Goal: Task Accomplishment & Management: Complete application form

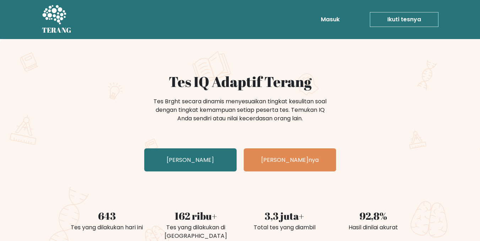
click at [359, 121] on div "Tes Brght secara dinamis menyesuaikan tingkat kesulitan soal dengan tingkat kem…" at bounding box center [240, 114] width 284 height 36
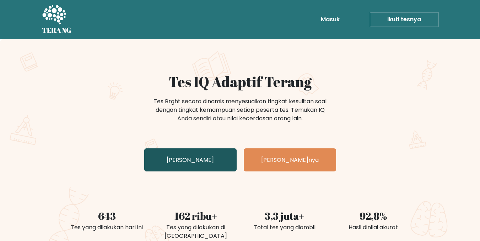
scroll to position [63, 0]
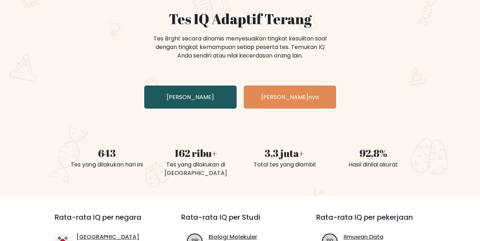
click at [210, 94] on link "Uji Diri Anda" at bounding box center [190, 97] width 92 height 23
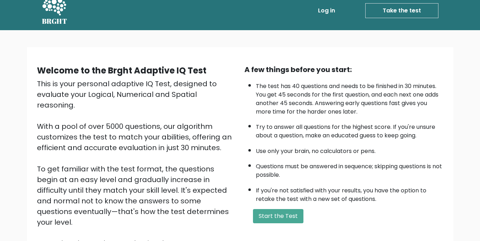
scroll to position [46, 0]
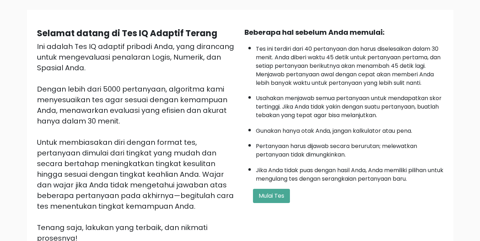
drag, startPoint x: 393, startPoint y: 29, endPoint x: 376, endPoint y: 106, distance: 78.9
click at [376, 106] on font "Usahakan menjawab semua pertanyaan untuk mendapatkan skor tertinggi. Jika Anda …" at bounding box center [349, 106] width 186 height 25
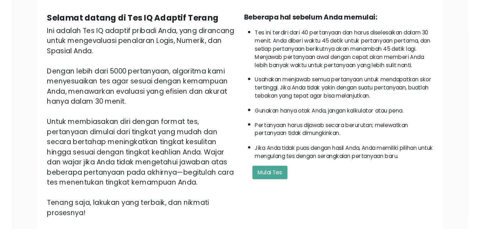
scroll to position [63, 0]
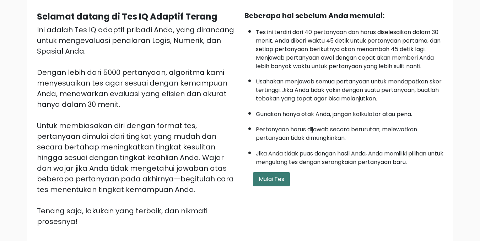
click at [280, 177] on font "Mulai Tes" at bounding box center [272, 179] width 26 height 8
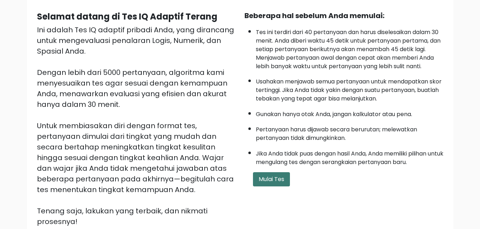
click at [266, 179] on font "Mulai Tes" at bounding box center [272, 179] width 26 height 8
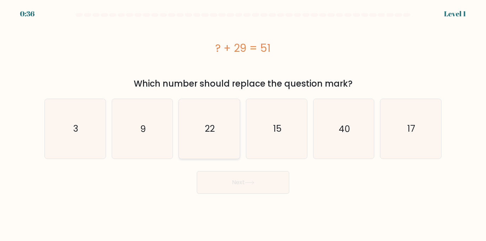
click at [206, 140] on icon "22" at bounding box center [208, 128] width 59 height 59
click at [243, 123] on input "c. 22" at bounding box center [243, 122] width 0 height 2
radio input "true"
click at [250, 192] on button "Next" at bounding box center [243, 182] width 92 height 23
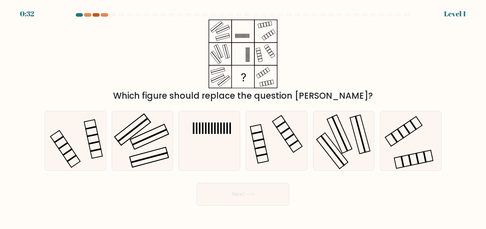
click at [98, 13] on div at bounding box center [95, 15] width 7 height 4
click at [88, 14] on div at bounding box center [87, 15] width 7 height 4
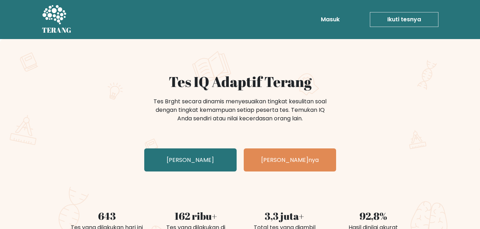
click at [392, 92] on div "Tes IQ Adaptif Terang Tes Brght secara dinamis menyesuaikan tingkat kesulitan s…" at bounding box center [240, 123] width 355 height 101
click at [338, 15] on link "Masuk" at bounding box center [330, 19] width 25 height 14
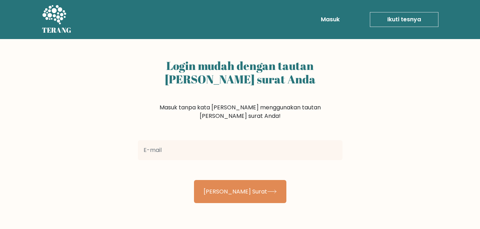
click at [220, 155] on input "email" at bounding box center [240, 150] width 205 height 20
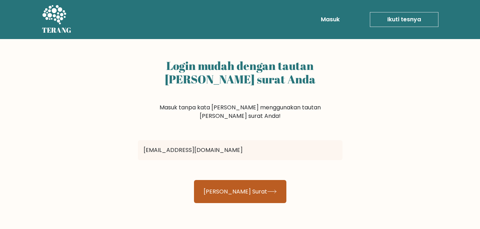
type input "[EMAIL_ADDRESS][DOMAIN_NAME]"
click at [243, 195] on font "[PERSON_NAME] Surat" at bounding box center [236, 192] width 64 height 8
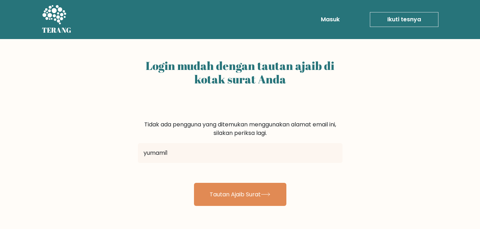
type input "yumami1"
click at [326, 23] on font "Masuk" at bounding box center [330, 19] width 19 height 8
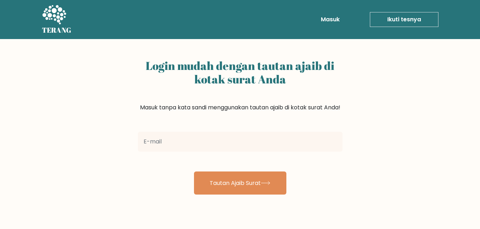
click at [233, 150] on input "email" at bounding box center [240, 142] width 205 height 20
type input "[EMAIL_ADDRESS][DOMAIN_NAME]"
click at [194, 172] on button "Tautan Ajaib Surat" at bounding box center [240, 183] width 92 height 23
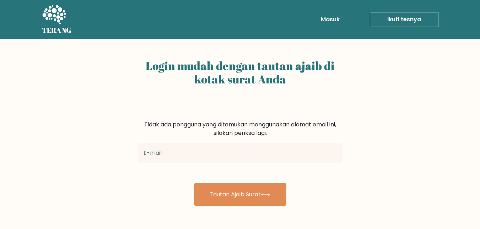
click at [263, 157] on input "email" at bounding box center [240, 153] width 205 height 20
type input "[EMAIL_ADDRESS][DOMAIN_NAME]"
click at [335, 18] on font "Masuk" at bounding box center [330, 19] width 19 height 8
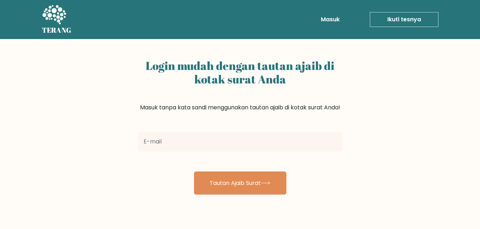
click at [206, 147] on input "email" at bounding box center [240, 142] width 205 height 20
type input "yumami135@gmail.com"
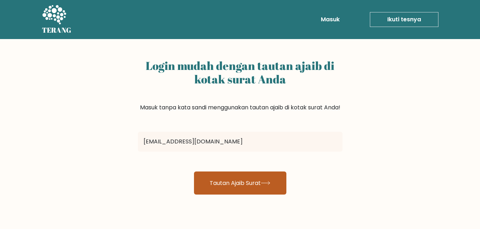
click at [227, 187] on font "Tautan Ajaib Surat" at bounding box center [235, 183] width 51 height 8
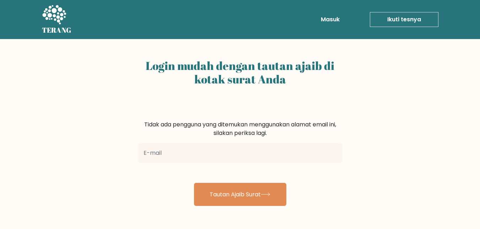
click at [395, 20] on font "Ikuti tesnya" at bounding box center [404, 19] width 34 height 8
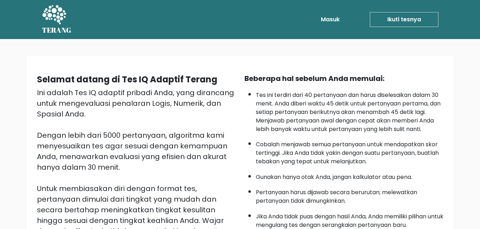
scroll to position [150, 0]
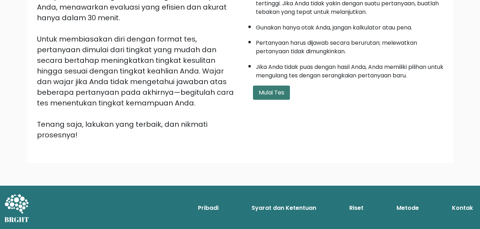
click at [273, 98] on button "Mulai Tes" at bounding box center [271, 93] width 37 height 14
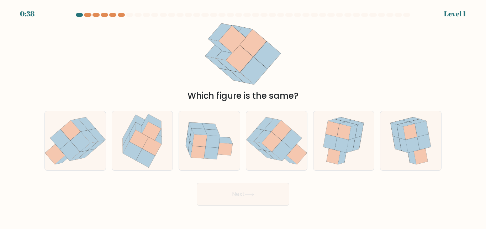
click at [461, 16] on form at bounding box center [243, 109] width 486 height 193
click at [230, 198] on button "Next" at bounding box center [243, 194] width 92 height 23
click at [215, 136] on icon at bounding box center [212, 141] width 15 height 12
click at [243, 117] on input "c." at bounding box center [243, 116] width 0 height 2
radio input "true"
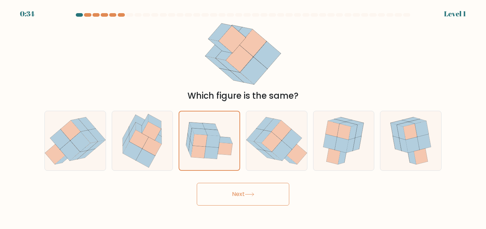
click at [235, 193] on button "Next" at bounding box center [243, 194] width 92 height 23
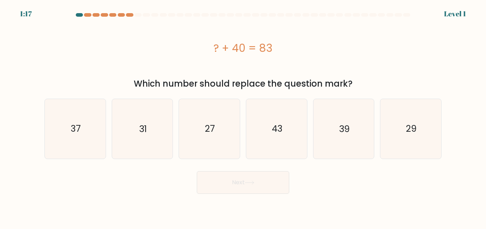
click at [225, 153] on icon "27" at bounding box center [208, 128] width 59 height 59
click at [243, 117] on input "c. 27" at bounding box center [243, 116] width 0 height 2
radio input "true"
click at [235, 178] on button "Next" at bounding box center [243, 182] width 92 height 23
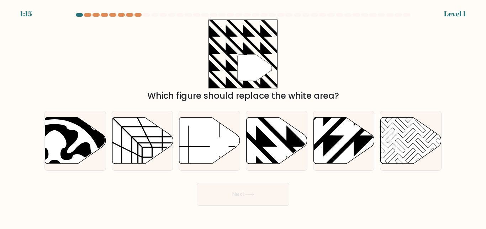
click at [224, 135] on icon at bounding box center [209, 140] width 61 height 47
click at [243, 117] on input "c." at bounding box center [243, 116] width 0 height 2
radio input "true"
click at [232, 192] on button "Next" at bounding box center [243, 194] width 92 height 23
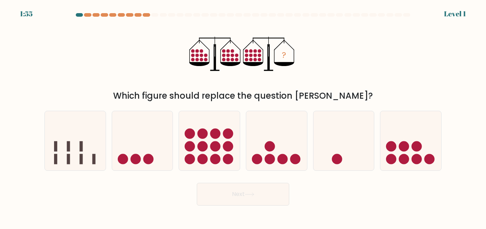
click at [229, 132] on circle at bounding box center [228, 134] width 10 height 10
click at [243, 117] on input "c." at bounding box center [243, 116] width 0 height 2
radio input "true"
click at [238, 182] on div "Next" at bounding box center [242, 192] width 405 height 26
click at [238, 190] on button "Next" at bounding box center [243, 194] width 92 height 23
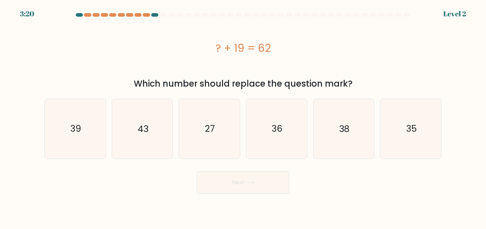
click at [230, 173] on button "Next" at bounding box center [243, 182] width 92 height 23
click at [224, 140] on icon "27" at bounding box center [208, 128] width 59 height 59
click at [243, 117] on input "c. 27" at bounding box center [243, 116] width 0 height 2
radio input "true"
click at [236, 182] on button "Next" at bounding box center [243, 182] width 92 height 23
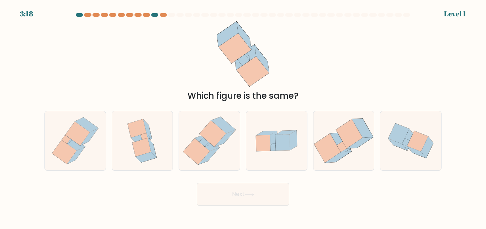
click at [218, 124] on icon at bounding box center [223, 125] width 25 height 16
click at [243, 117] on input "c." at bounding box center [243, 116] width 0 height 2
radio input "true"
click at [235, 188] on button "Next" at bounding box center [243, 194] width 92 height 23
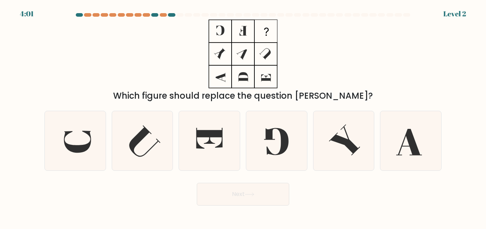
click at [223, 153] on icon at bounding box center [208, 140] width 59 height 59
click at [243, 117] on input "c." at bounding box center [243, 116] width 0 height 2
radio input "true"
click at [236, 195] on button "Next" at bounding box center [243, 194] width 92 height 23
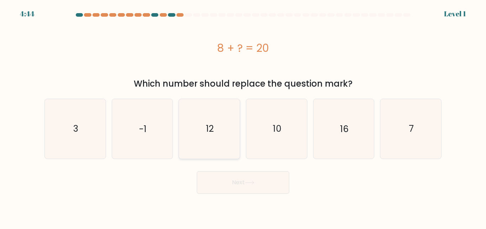
click at [219, 150] on icon "12" at bounding box center [208, 128] width 59 height 59
click at [243, 117] on input "c. 12" at bounding box center [243, 116] width 0 height 2
radio input "true"
click at [239, 183] on button "Next" at bounding box center [243, 182] width 92 height 23
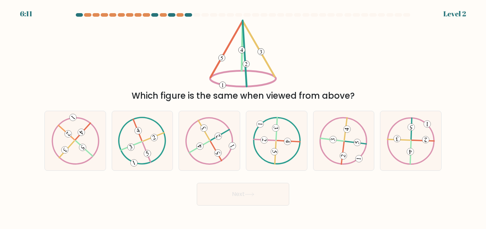
click at [225, 136] on icon at bounding box center [209, 141] width 48 height 48
click at [243, 117] on input "c." at bounding box center [243, 116] width 0 height 2
radio input "true"
click at [237, 195] on button "Next" at bounding box center [243, 194] width 92 height 23
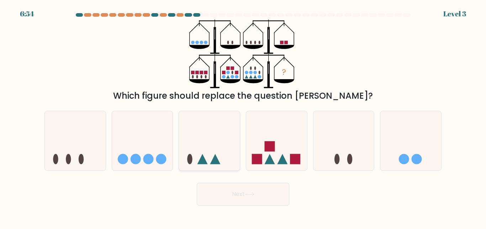
click at [227, 152] on icon at bounding box center [209, 141] width 61 height 50
click at [243, 117] on input "c." at bounding box center [243, 116] width 0 height 2
radio input "true"
click at [237, 195] on button "Next" at bounding box center [243, 194] width 92 height 23
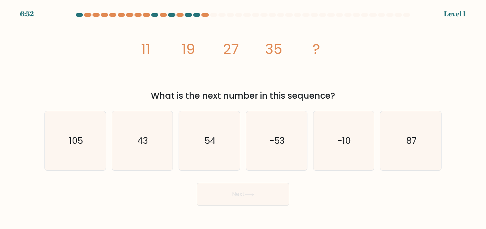
click at [222, 139] on icon "54" at bounding box center [208, 140] width 59 height 59
click at [243, 117] on input "c. 54" at bounding box center [243, 116] width 0 height 2
radio input "true"
click at [239, 193] on button "Next" at bounding box center [243, 194] width 92 height 23
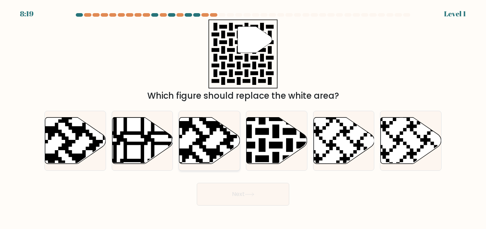
click at [220, 146] on icon at bounding box center [209, 140] width 61 height 47
click at [243, 117] on input "c." at bounding box center [243, 116] width 0 height 2
radio input "true"
click at [236, 193] on button "Next" at bounding box center [243, 194] width 92 height 23
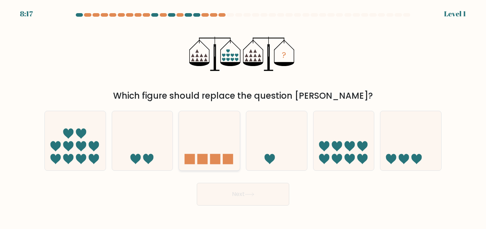
click at [227, 156] on rect at bounding box center [228, 159] width 10 height 10
click at [243, 117] on input "c." at bounding box center [243, 116] width 0 height 2
radio input "true"
click at [243, 190] on button "Next" at bounding box center [243, 194] width 92 height 23
click at [226, 151] on icon at bounding box center [209, 141] width 60 height 50
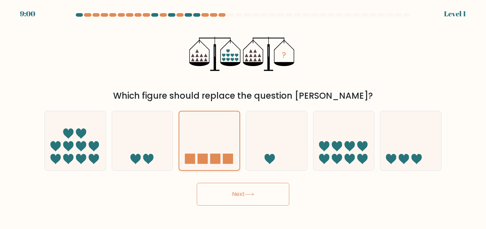
click at [243, 117] on input "c." at bounding box center [243, 116] width 0 height 2
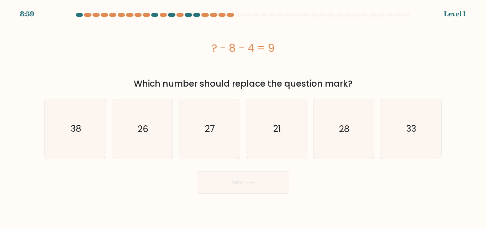
click at [226, 151] on icon "27" at bounding box center [208, 128] width 59 height 59
click at [243, 117] on input "c. 27" at bounding box center [243, 116] width 0 height 2
radio input "true"
click at [241, 188] on button "Next" at bounding box center [243, 182] width 92 height 23
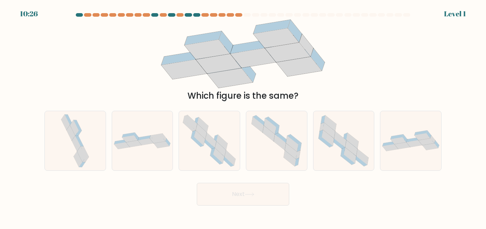
click at [215, 132] on icon at bounding box center [209, 140] width 60 height 59
click at [243, 117] on input "c." at bounding box center [243, 116] width 0 height 2
radio input "true"
click at [234, 192] on button "Next" at bounding box center [243, 194] width 92 height 23
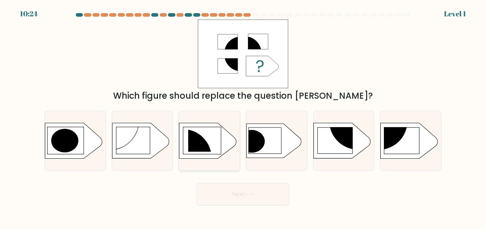
click at [220, 151] on icon at bounding box center [207, 141] width 57 height 36
click at [243, 117] on input "c." at bounding box center [243, 116] width 0 height 2
radio input "true"
click at [230, 193] on button "Next" at bounding box center [243, 194] width 92 height 23
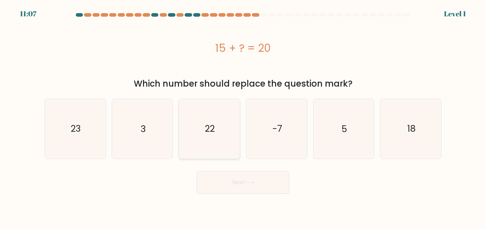
click at [220, 155] on icon "22" at bounding box center [208, 128] width 59 height 59
click at [243, 117] on input "c. 22" at bounding box center [243, 116] width 0 height 2
radio input "true"
click at [242, 188] on button "Next" at bounding box center [243, 182] width 92 height 23
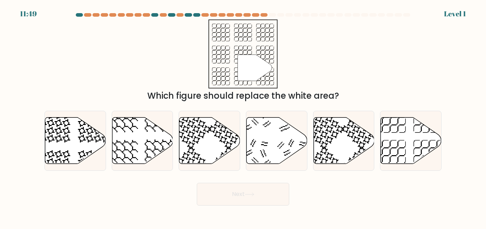
click at [218, 130] on icon at bounding box center [209, 140] width 61 height 47
click at [243, 117] on input "c." at bounding box center [243, 116] width 0 height 2
radio input "true"
click at [230, 195] on button "Next" at bounding box center [243, 194] width 92 height 23
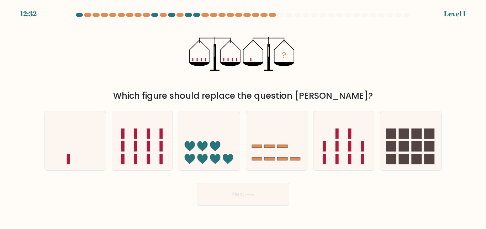
click at [217, 146] on icon at bounding box center [215, 146] width 10 height 10
click at [243, 117] on input "c." at bounding box center [243, 116] width 0 height 2
radio input "true"
click at [234, 192] on button "Next" at bounding box center [243, 194] width 92 height 23
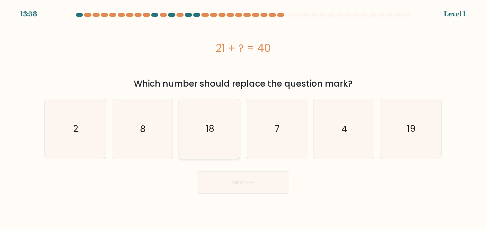
click at [219, 126] on icon "18" at bounding box center [208, 128] width 59 height 59
click at [243, 117] on input "c. 18" at bounding box center [243, 116] width 0 height 2
radio input "true"
click at [239, 178] on button "Next" at bounding box center [243, 182] width 92 height 23
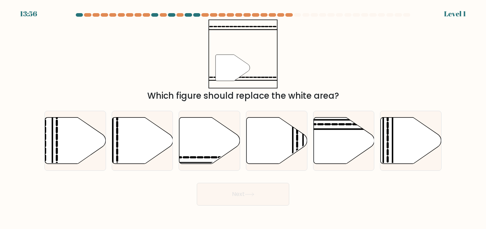
click at [215, 143] on icon at bounding box center [209, 140] width 61 height 47
click at [243, 117] on input "c." at bounding box center [243, 116] width 0 height 2
radio input "true"
click at [240, 211] on body "14:40 Level 1" at bounding box center [243, 114] width 486 height 229
click at [235, 199] on button "Next" at bounding box center [243, 194] width 92 height 23
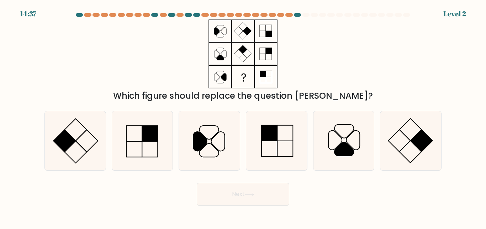
click at [201, 151] on icon at bounding box center [208, 140] width 59 height 59
click at [243, 117] on input "c." at bounding box center [243, 116] width 0 height 2
radio input "true"
click at [221, 196] on button "Next" at bounding box center [243, 194] width 92 height 23
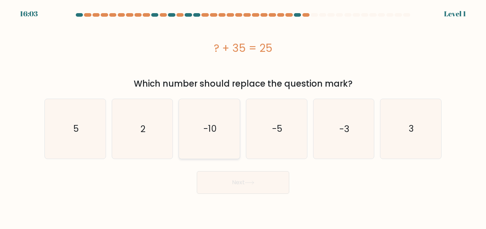
click at [217, 155] on icon "-10" at bounding box center [208, 128] width 59 height 59
click at [243, 117] on input "c. -10" at bounding box center [243, 116] width 0 height 2
radio input "true"
click at [227, 179] on button "Next" at bounding box center [243, 182] width 92 height 23
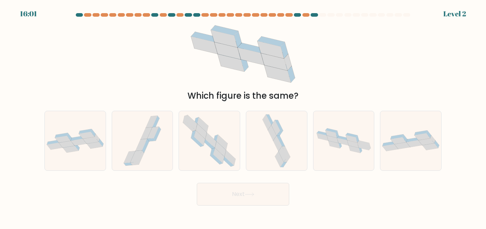
click at [216, 143] on icon at bounding box center [220, 148] width 11 height 15
click at [243, 117] on input "c." at bounding box center [243, 116] width 0 height 2
radio input "true"
click at [230, 190] on button "Next" at bounding box center [243, 194] width 92 height 23
click at [225, 151] on icon at bounding box center [220, 148] width 11 height 15
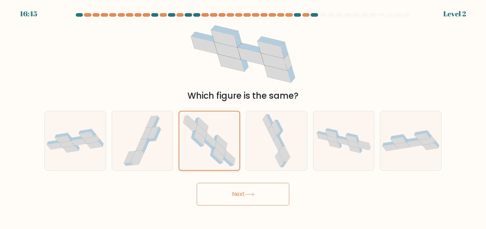
click at [243, 117] on input "c." at bounding box center [243, 116] width 0 height 2
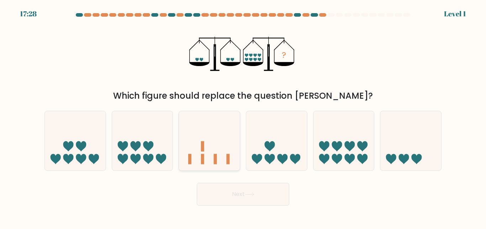
click at [226, 152] on icon at bounding box center [209, 141] width 61 height 50
click at [243, 117] on input "c." at bounding box center [243, 116] width 0 height 2
radio input "true"
click at [247, 190] on button "Next" at bounding box center [243, 194] width 92 height 23
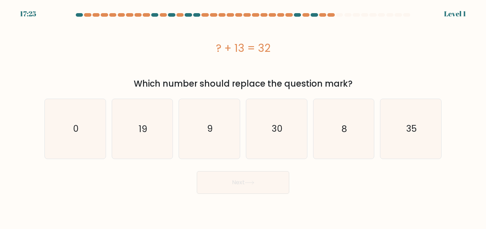
click at [223, 142] on icon "9" at bounding box center [208, 128] width 59 height 59
click at [243, 117] on input "c. 9" at bounding box center [243, 116] width 0 height 2
radio input "true"
click at [232, 177] on button "Next" at bounding box center [243, 182] width 92 height 23
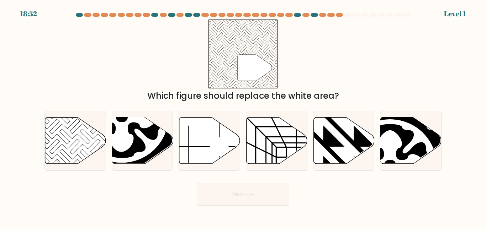
click at [215, 137] on icon at bounding box center [209, 140] width 61 height 47
click at [243, 117] on input "c." at bounding box center [243, 116] width 0 height 2
radio input "true"
click at [234, 193] on button "Next" at bounding box center [243, 194] width 92 height 23
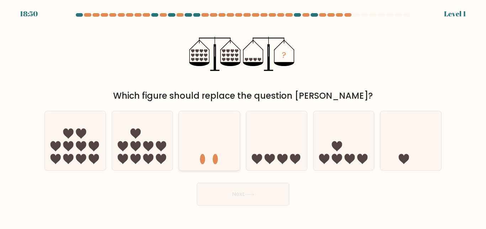
click at [221, 141] on icon at bounding box center [209, 141] width 61 height 50
click at [243, 117] on input "c." at bounding box center [243, 116] width 0 height 2
radio input "true"
click at [239, 186] on button "Next" at bounding box center [243, 194] width 92 height 23
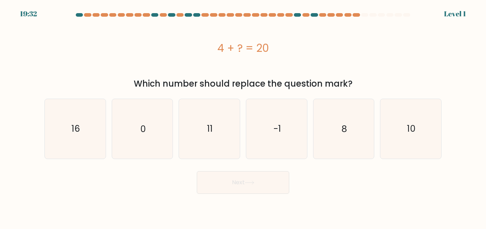
click at [219, 138] on icon "11" at bounding box center [208, 128] width 59 height 59
click at [243, 117] on input "c. 11" at bounding box center [243, 116] width 0 height 2
radio input "true"
click at [241, 182] on button "Next" at bounding box center [243, 182] width 92 height 23
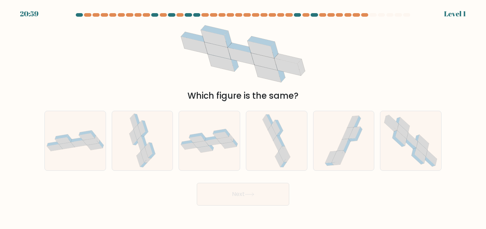
click at [225, 143] on icon at bounding box center [225, 140] width 16 height 7
click at [243, 117] on input "c." at bounding box center [243, 116] width 0 height 2
radio input "true"
click at [232, 191] on button "Next" at bounding box center [243, 194] width 92 height 23
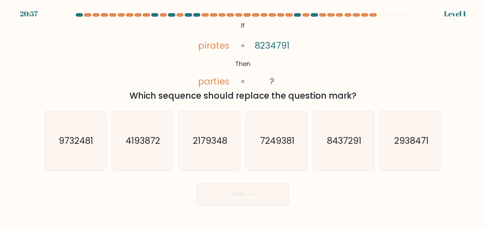
click at [218, 140] on text "2179348" at bounding box center [210, 141] width 34 height 12
click at [243, 117] on input "c. 2179348" at bounding box center [243, 116] width 0 height 2
radio input "true"
click at [230, 194] on button "Next" at bounding box center [243, 194] width 92 height 23
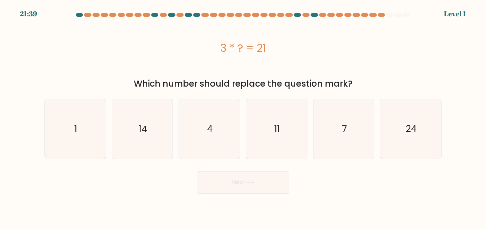
click at [216, 148] on icon "4" at bounding box center [208, 128] width 59 height 59
click at [243, 117] on input "c. 4" at bounding box center [243, 116] width 0 height 2
radio input "true"
click at [222, 181] on button "Next" at bounding box center [243, 182] width 92 height 23
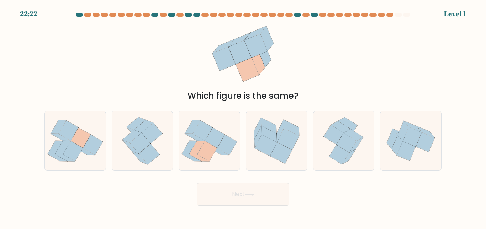
click at [211, 144] on icon at bounding box center [215, 138] width 20 height 20
click at [243, 117] on input "c." at bounding box center [243, 116] width 0 height 2
radio input "true"
click at [228, 187] on button "Next" at bounding box center [243, 194] width 92 height 23
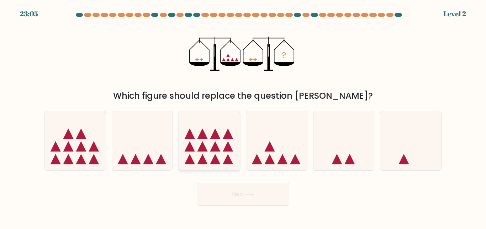
click at [216, 116] on icon at bounding box center [209, 141] width 61 height 50
click at [243, 116] on input "c." at bounding box center [243, 116] width 0 height 2
radio input "true"
click at [234, 197] on button "Next" at bounding box center [243, 194] width 92 height 23
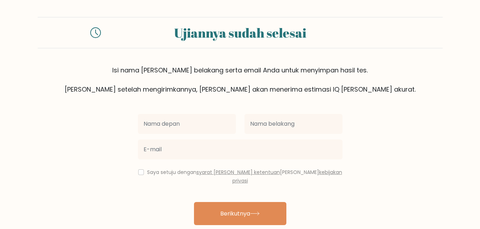
scroll to position [21, 0]
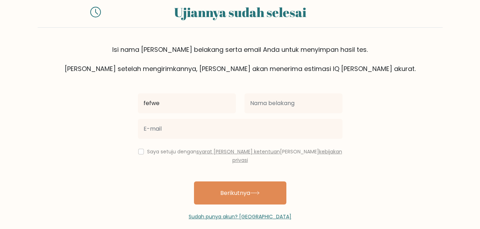
type input "fefwe"
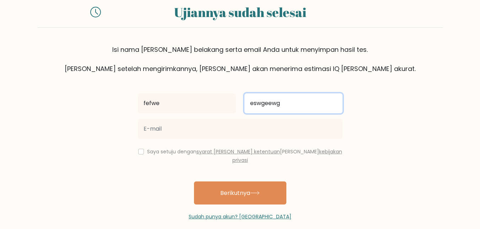
type input "eswgeewg"
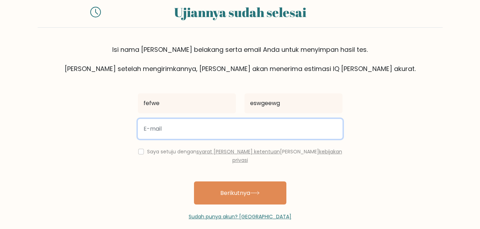
click at [209, 122] on input "email" at bounding box center [240, 129] width 205 height 20
type input "goroseiarea@gmail.com"
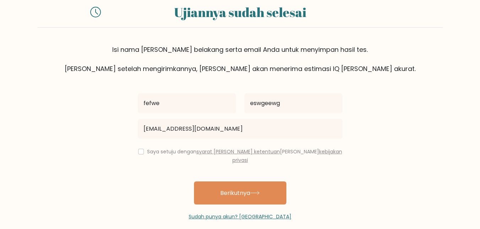
click at [178, 154] on font "Saya setuju dengan" at bounding box center [171, 151] width 49 height 7
click at [173, 153] on font "Saya setuju dengan" at bounding box center [171, 151] width 49 height 7
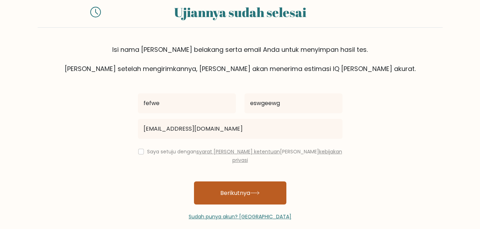
click at [221, 182] on button "Berikutnya" at bounding box center [240, 193] width 92 height 23
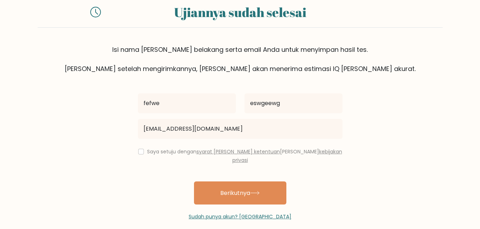
click at [177, 153] on font "Saya setuju dengan" at bounding box center [171, 151] width 49 height 7
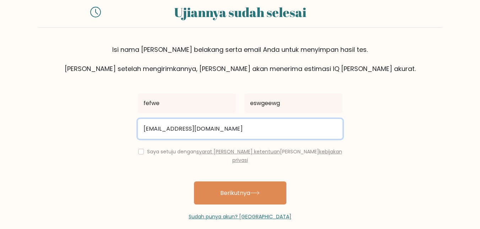
click at [225, 134] on input "goroseiarea@gmail.com" at bounding box center [240, 129] width 205 height 20
type input "f"
type input "wawyfbwuab@gmail.com"
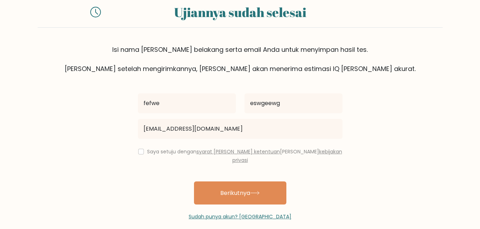
click at [184, 153] on font "Saya setuju dengan" at bounding box center [171, 151] width 49 height 7
click at [144, 151] on input "checkbox" at bounding box center [141, 152] width 6 height 6
checkbox input "true"
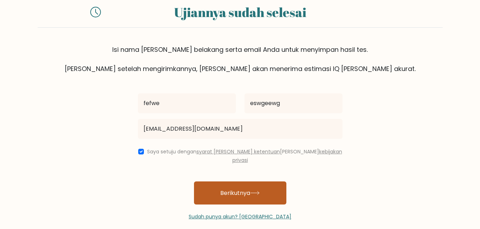
click at [229, 189] on font "Berikutnya" at bounding box center [235, 193] width 30 height 8
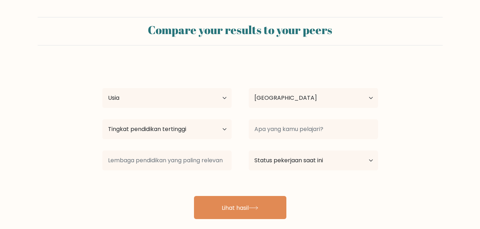
select select "ID"
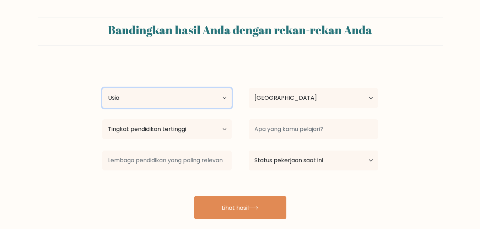
click at [216, 97] on select "Usia Di bawah 18 tahun 18-24 tahun 25-34 tahun 35-44 tahun 45-54 tahun 55-64 ta…" at bounding box center [166, 98] width 129 height 20
select select "18_24"
click at [102, 88] on select "Usia Di bawah 18 tahun 18-24 tahun 25-34 tahun 35-44 tahun 45-54 tahun 55-64 ta…" at bounding box center [166, 98] width 129 height 20
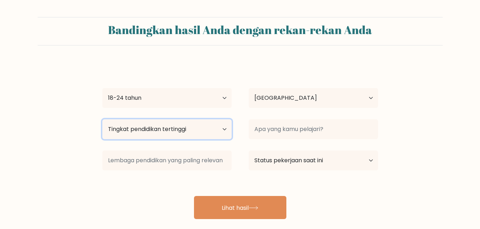
click at [178, 137] on select "Tingkat pendidikan tertinggi Tidak bersekolah Utama Sekolah Menengah Pertama Se…" at bounding box center [166, 129] width 129 height 20
click at [102, 119] on select "Tingkat pendidikan tertinggi Tidak bersekolah Utama Sekolah Menengah Pertama Se…" at bounding box center [166, 129] width 129 height 20
drag, startPoint x: 161, startPoint y: 136, endPoint x: 148, endPoint y: 84, distance: 53.4
click at [148, 84] on div "fefwe eswgeewg Usia Di bawah 18 tahun 18-24 tahun 25-34 tahun 35-44 tahun 45-54…" at bounding box center [240, 141] width 284 height 157
select select "bachelors_degree"
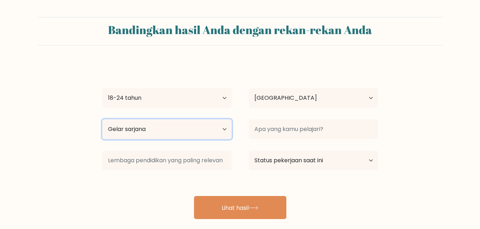
click at [102, 119] on select "Tingkat pendidikan tertinggi Tidak bersekolah Utama Sekolah Menengah Pertama Se…" at bounding box center [166, 129] width 129 height 20
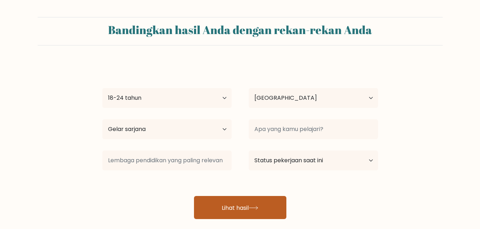
click at [245, 206] on font "Lihat hasil" at bounding box center [235, 208] width 27 height 8
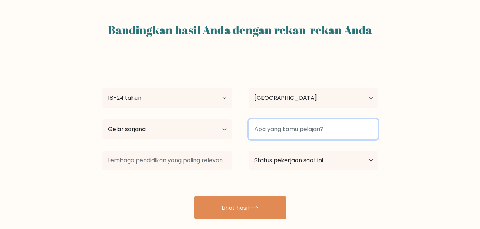
click at [284, 131] on input at bounding box center [313, 129] width 129 height 20
type input "f"
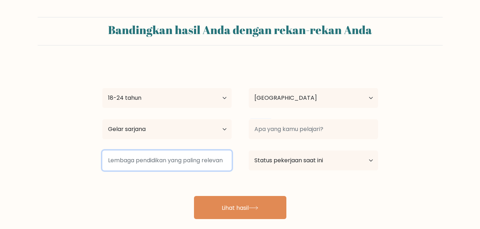
click at [216, 154] on input at bounding box center [166, 161] width 129 height 20
type input "n"
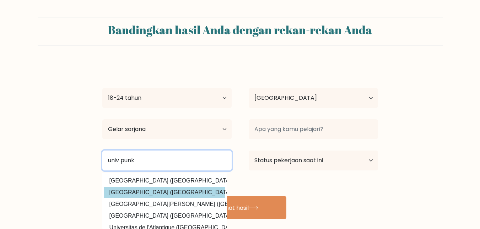
type input "univ punk"
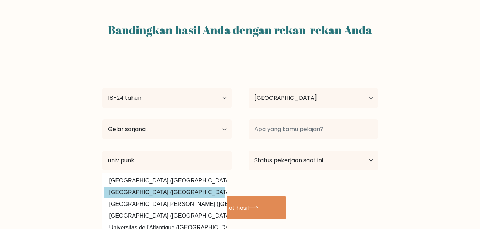
click at [183, 192] on div "fefwe eswgeewg Usia Di bawah 18 tahun 18-24 tahun 25-34 tahun 35-44 tahun 45-54…" at bounding box center [240, 141] width 284 height 157
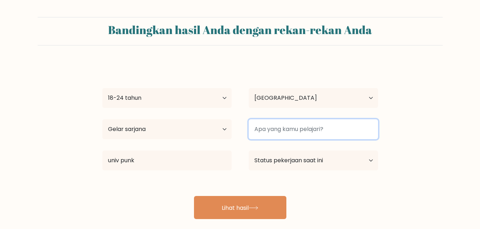
click at [313, 127] on input at bounding box center [313, 129] width 129 height 20
type input "semangat"
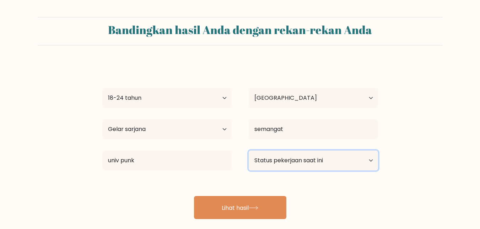
click at [307, 165] on select "Status pekerjaan saat ini Bekerja Murid Pensiun Lainnya / lebih suka tidak menj…" at bounding box center [313, 161] width 129 height 20
select select "other"
click at [249, 151] on select "Status pekerjaan saat ini Bekerja Murid Pensiun Lainnya / lebih suka tidak menj…" at bounding box center [313, 161] width 129 height 20
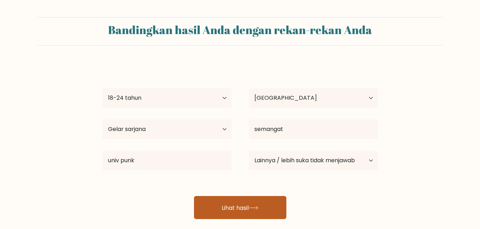
click at [253, 214] on button "Lihat hasil" at bounding box center [240, 207] width 92 height 23
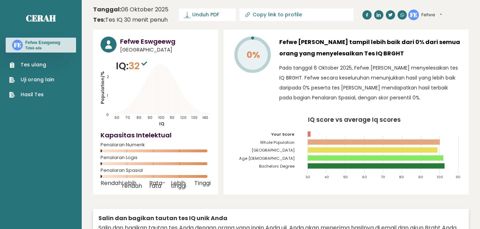
click at [439, 14] on button "Fefwe" at bounding box center [432, 14] width 21 height 7
click at [436, 57] on font "Keluar" at bounding box center [433, 55] width 16 height 7
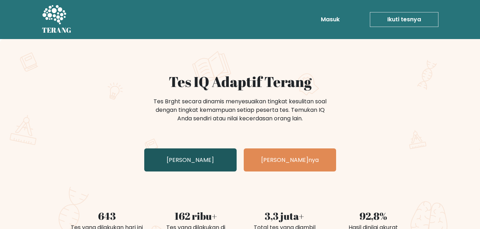
click at [204, 161] on font "[PERSON_NAME]" at bounding box center [190, 160] width 47 height 8
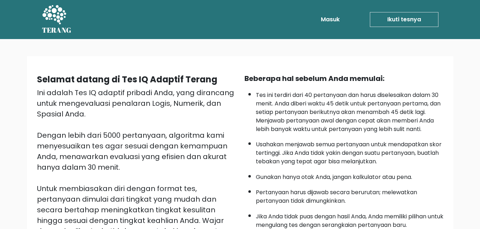
scroll to position [43, 0]
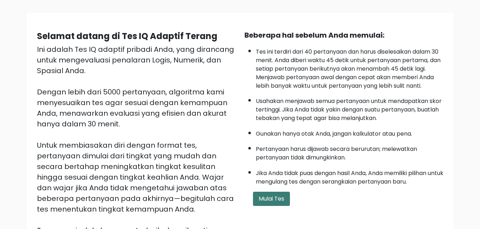
click at [271, 194] on button "Mulai Tes" at bounding box center [271, 199] width 37 height 14
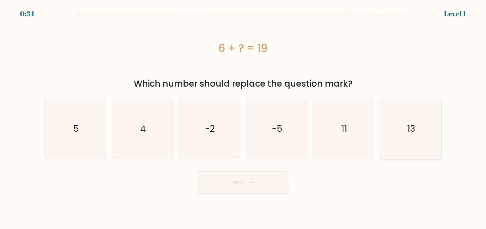
click at [389, 149] on icon "13" at bounding box center [410, 128] width 59 height 59
click at [243, 117] on input "f. 13" at bounding box center [243, 116] width 0 height 2
radio input "true"
click at [268, 188] on button "Next" at bounding box center [243, 182] width 92 height 23
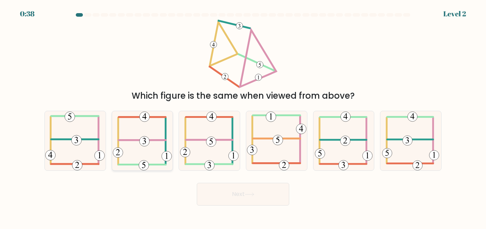
click at [151, 146] on icon at bounding box center [142, 140] width 59 height 59
click at [243, 117] on input "b." at bounding box center [243, 116] width 0 height 2
radio input "true"
click at [237, 192] on button "Next" at bounding box center [243, 194] width 92 height 23
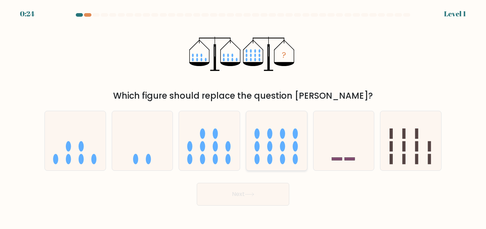
click at [268, 136] on ellipse at bounding box center [269, 134] width 5 height 10
click at [243, 117] on input "d." at bounding box center [243, 116] width 0 height 2
radio input "true"
click at [240, 202] on button "Next" at bounding box center [243, 194] width 92 height 23
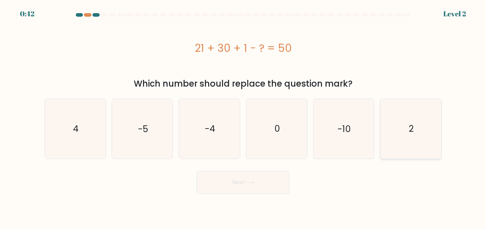
click at [399, 139] on icon "2" at bounding box center [410, 128] width 59 height 59
click at [243, 117] on input "f. 2" at bounding box center [243, 116] width 0 height 2
radio input "true"
click at [263, 191] on button "Next" at bounding box center [243, 182] width 92 height 23
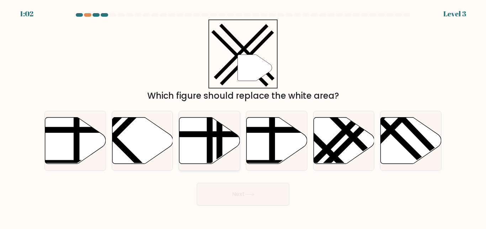
click at [224, 158] on icon at bounding box center [209, 140] width 61 height 47
click at [243, 117] on input "c." at bounding box center [243, 116] width 0 height 2
radio input "true"
click at [237, 193] on button "Next" at bounding box center [243, 194] width 92 height 23
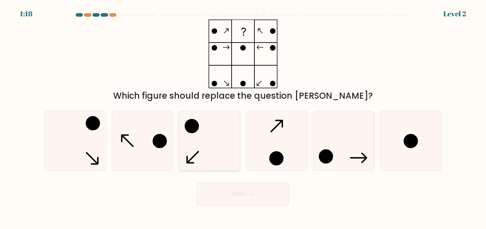
click at [200, 139] on icon at bounding box center [208, 140] width 59 height 59
click at [243, 117] on input "c." at bounding box center [243, 116] width 0 height 2
radio input "true"
click at [232, 196] on button "Next" at bounding box center [243, 194] width 92 height 23
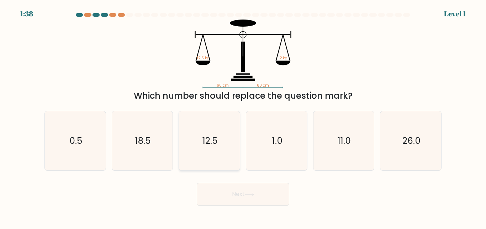
click at [236, 124] on icon "12.5" at bounding box center [208, 140] width 59 height 59
click at [243, 117] on input "c. 12.5" at bounding box center [243, 116] width 0 height 2
radio input "true"
click at [246, 205] on button "Next" at bounding box center [243, 194] width 92 height 23
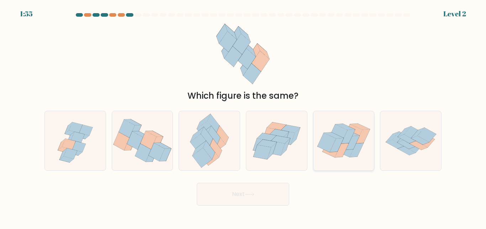
click at [321, 124] on icon at bounding box center [343, 141] width 61 height 48
click at [243, 117] on input "e." at bounding box center [243, 116] width 0 height 2
radio input "true"
click at [252, 199] on button "Next" at bounding box center [243, 194] width 92 height 23
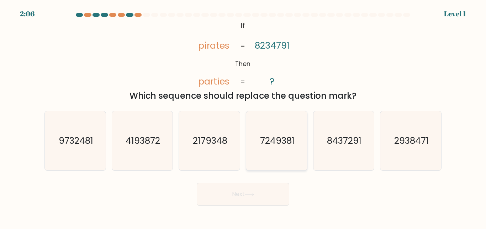
click at [284, 143] on text "7249381" at bounding box center [276, 141] width 34 height 12
click at [243, 117] on input "d. 7249381" at bounding box center [243, 116] width 0 height 2
radio input "true"
click at [262, 201] on button "Next" at bounding box center [243, 194] width 92 height 23
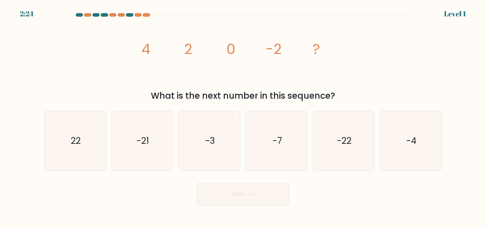
click at [378, 140] on div "f. -4" at bounding box center [410, 141] width 67 height 60
click at [392, 142] on icon "-4" at bounding box center [410, 140] width 59 height 59
click at [243, 117] on input "f. -4" at bounding box center [243, 116] width 0 height 2
radio input "true"
click at [270, 192] on button "Next" at bounding box center [243, 194] width 92 height 23
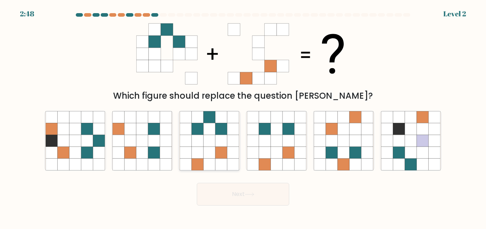
click at [207, 139] on icon at bounding box center [209, 141] width 12 height 12
click at [243, 117] on input "c." at bounding box center [243, 116] width 0 height 2
radio input "true"
click at [236, 202] on button "Next" at bounding box center [243, 194] width 92 height 23
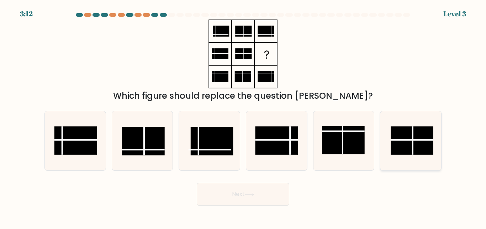
click at [416, 128] on rect at bounding box center [411, 141] width 43 height 28
click at [243, 117] on input "f." at bounding box center [243, 116] width 0 height 2
radio input "true"
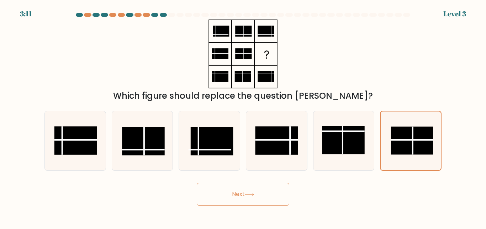
click at [262, 189] on button "Next" at bounding box center [243, 194] width 92 height 23
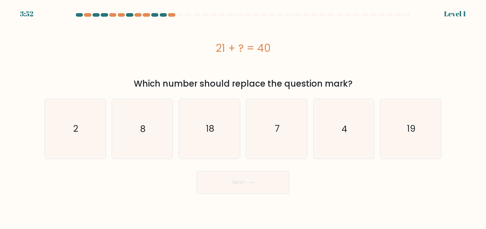
click at [248, 90] on div "Which number should replace the question mark?" at bounding box center [243, 83] width 388 height 13
click at [388, 144] on icon "19" at bounding box center [410, 128] width 59 height 59
click at [243, 117] on input "f. 19" at bounding box center [243, 116] width 0 height 2
radio input "true"
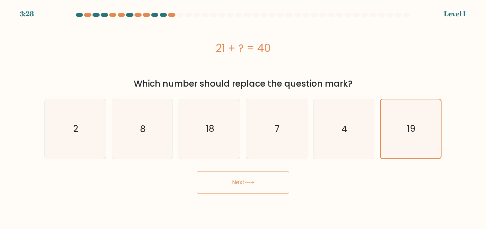
click at [268, 186] on button "Next" at bounding box center [243, 182] width 92 height 23
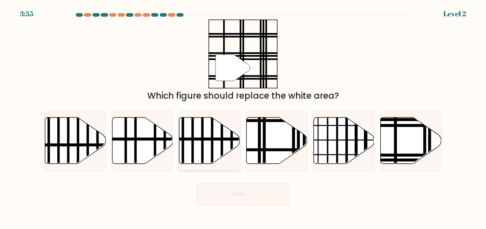
click at [208, 146] on icon at bounding box center [209, 140] width 61 height 47
click at [243, 117] on input "c." at bounding box center [243, 116] width 0 height 2
radio input "true"
click at [244, 199] on button "Next" at bounding box center [243, 194] width 92 height 23
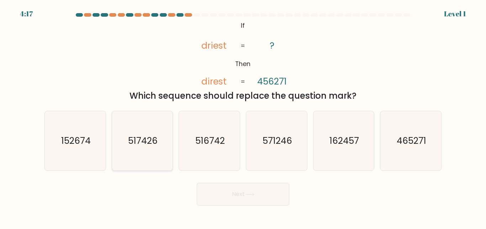
click at [155, 142] on text "517426" at bounding box center [143, 141] width 30 height 12
click at [243, 117] on input "b. 517426" at bounding box center [243, 116] width 0 height 2
radio input "true"
click at [230, 195] on button "Next" at bounding box center [243, 194] width 92 height 23
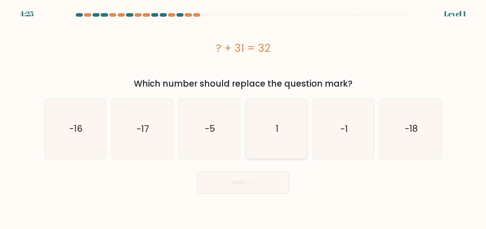
click at [276, 113] on icon "1" at bounding box center [276, 128] width 59 height 59
click at [243, 115] on input "d. 1" at bounding box center [243, 116] width 0 height 2
radio input "true"
click at [245, 184] on button "Next" at bounding box center [243, 182] width 92 height 23
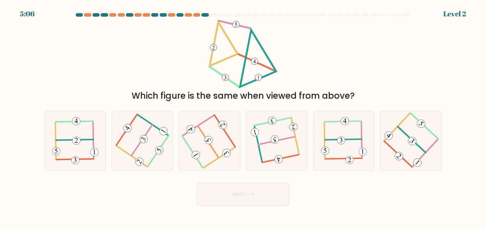
click at [297, 91] on div "Which figure is the same when viewed from above?" at bounding box center [243, 96] width 388 height 13
click at [270, 155] on icon at bounding box center [276, 141] width 47 height 48
click at [243, 117] on input "d." at bounding box center [243, 116] width 0 height 2
radio input "true"
click at [265, 194] on button "Next" at bounding box center [243, 194] width 92 height 23
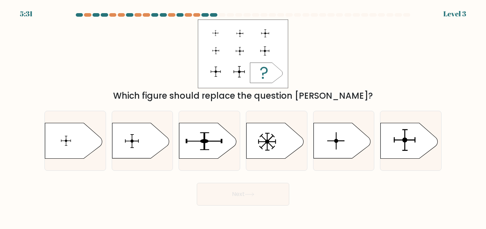
click at [336, 97] on div "Which figure should replace the question mark?" at bounding box center [243, 96] width 388 height 13
click at [246, 126] on icon at bounding box center [274, 141] width 57 height 36
click at [243, 117] on input "d." at bounding box center [243, 116] width 0 height 2
radio input "true"
drag, startPoint x: 254, startPoint y: 193, endPoint x: 226, endPoint y: 195, distance: 27.8
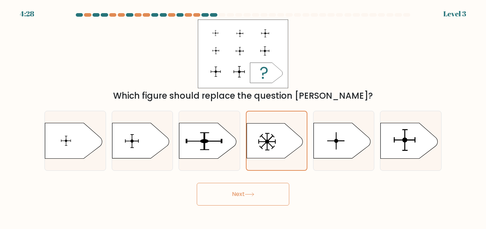
click at [226, 195] on button "Next" at bounding box center [243, 194] width 92 height 23
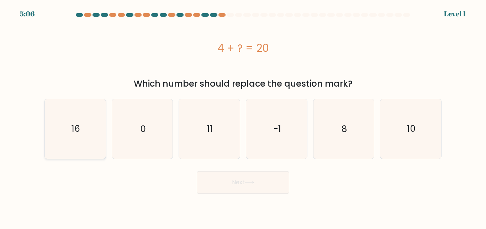
click at [93, 129] on icon "16" at bounding box center [74, 128] width 59 height 59
click at [243, 117] on input "a. 16" at bounding box center [243, 116] width 0 height 2
radio input "true"
click at [222, 187] on button "Next" at bounding box center [243, 182] width 92 height 23
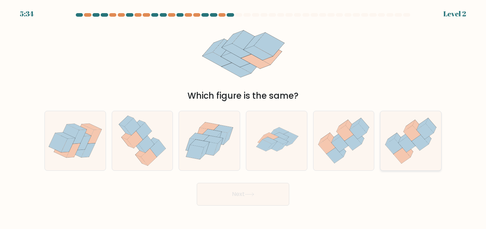
click at [428, 167] on div at bounding box center [410, 141] width 61 height 60
click at [243, 117] on input "f." at bounding box center [243, 116] width 0 height 2
radio input "true"
click at [237, 198] on button "Next" at bounding box center [243, 194] width 92 height 23
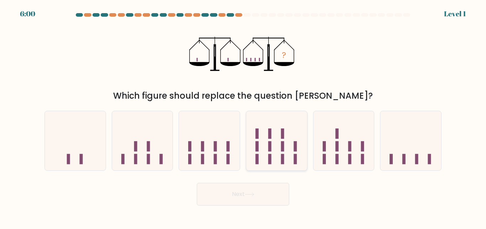
click at [277, 144] on icon at bounding box center [276, 141] width 61 height 50
click at [243, 117] on input "d." at bounding box center [243, 116] width 0 height 2
radio input "true"
click at [267, 191] on button "Next" at bounding box center [243, 194] width 92 height 23
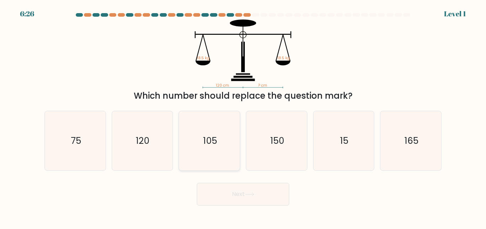
click at [208, 136] on text "105" at bounding box center [210, 141] width 14 height 12
click at [243, 117] on input "c. 105" at bounding box center [243, 116] width 0 height 2
radio input "true"
click at [226, 194] on button "Next" at bounding box center [243, 194] width 92 height 23
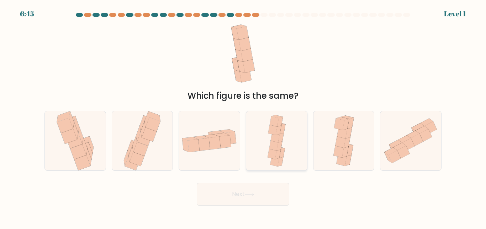
click at [264, 143] on div at bounding box center [276, 141] width 61 height 60
click at [243, 117] on input "d." at bounding box center [243, 116] width 0 height 2
radio input "true"
click at [260, 195] on button "Next" at bounding box center [243, 194] width 92 height 23
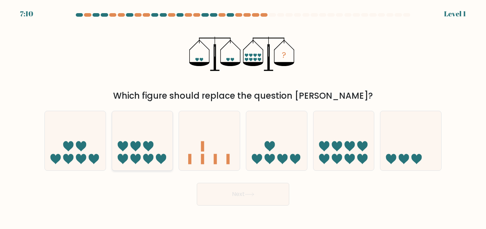
click at [141, 144] on icon at bounding box center [142, 141] width 61 height 50
click at [243, 117] on input "b." at bounding box center [243, 116] width 0 height 2
radio input "true"
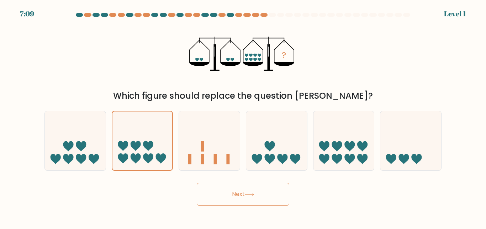
click at [217, 197] on button "Next" at bounding box center [243, 194] width 92 height 23
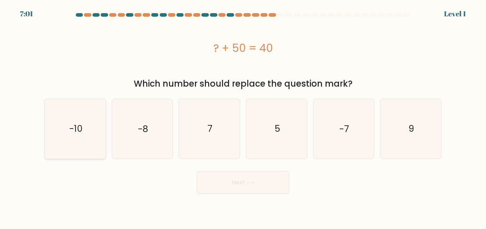
click at [81, 122] on icon "-10" at bounding box center [74, 128] width 59 height 59
click at [243, 117] on input "a. -10" at bounding box center [243, 116] width 0 height 2
radio input "true"
click at [239, 184] on button "Next" at bounding box center [243, 182] width 92 height 23
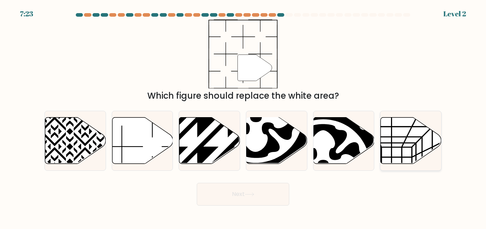
click at [417, 135] on icon at bounding box center [410, 140] width 61 height 47
click at [243, 117] on input "f." at bounding box center [243, 116] width 0 height 2
radio input "true"
click at [254, 197] on icon at bounding box center [250, 195] width 10 height 4
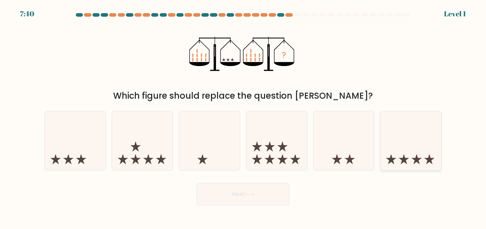
click at [413, 144] on icon at bounding box center [410, 141] width 61 height 50
click at [243, 117] on input "f." at bounding box center [243, 116] width 0 height 2
radio input "true"
click at [224, 194] on button "Next" at bounding box center [243, 194] width 92 height 23
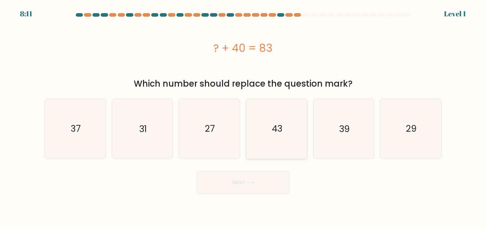
click at [272, 117] on icon "43" at bounding box center [276, 128] width 59 height 59
click at [243, 117] on input "d. 43" at bounding box center [243, 116] width 0 height 2
radio input "true"
click at [268, 178] on button "Next" at bounding box center [243, 182] width 92 height 23
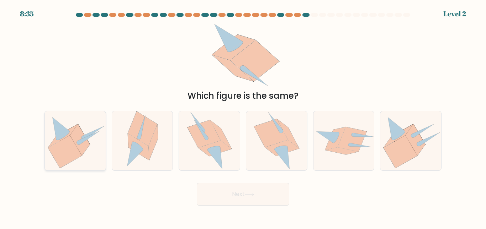
click at [77, 127] on icon at bounding box center [80, 140] width 20 height 32
click at [243, 117] on input "a." at bounding box center [243, 116] width 0 height 2
radio input "true"
click at [235, 202] on button "Next" at bounding box center [243, 194] width 92 height 23
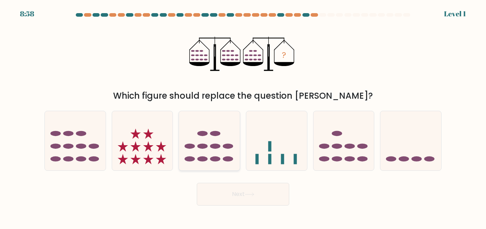
click at [209, 146] on icon at bounding box center [209, 141] width 61 height 50
click at [243, 117] on input "c." at bounding box center [243, 116] width 0 height 2
radio input "true"
click at [254, 199] on button "Next" at bounding box center [243, 194] width 92 height 23
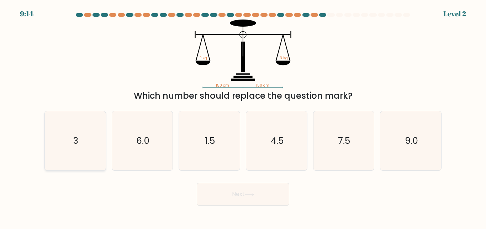
click at [77, 117] on icon "3" at bounding box center [74, 140] width 59 height 59
click at [243, 117] on input "a. 3" at bounding box center [243, 116] width 0 height 2
radio input "true"
click at [234, 197] on button "Next" at bounding box center [243, 194] width 92 height 23
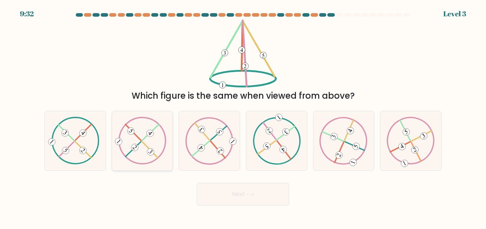
click at [151, 151] on 611 at bounding box center [151, 152] width 10 height 10
click at [243, 117] on input "b." at bounding box center [243, 116] width 0 height 2
radio input "true"
click at [242, 207] on body "9:31 Level 3" at bounding box center [243, 114] width 486 height 229
click at [271, 197] on button "Next" at bounding box center [243, 194] width 92 height 23
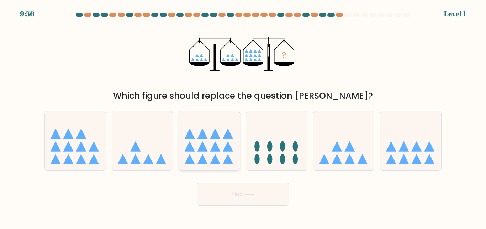
click at [199, 140] on icon at bounding box center [209, 141] width 61 height 50
click at [243, 117] on input "c." at bounding box center [243, 116] width 0 height 2
radio input "true"
click at [226, 195] on button "Next" at bounding box center [243, 194] width 92 height 23
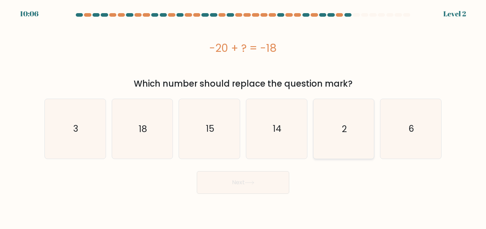
click at [356, 140] on icon "2" at bounding box center [342, 128] width 59 height 59
click at [243, 117] on input "e. 2" at bounding box center [243, 116] width 0 height 2
radio input "true"
click at [272, 177] on button "Next" at bounding box center [243, 182] width 92 height 23
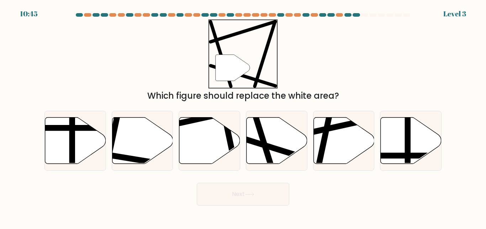
click at [162, 70] on div "" Which figure should replace the white area?" at bounding box center [242, 61] width 405 height 83
click at [326, 150] on icon at bounding box center [343, 140] width 61 height 47
click at [243, 117] on input "e." at bounding box center [243, 116] width 0 height 2
radio input "true"
click at [267, 159] on line at bounding box center [255, 116] width 36 height 115
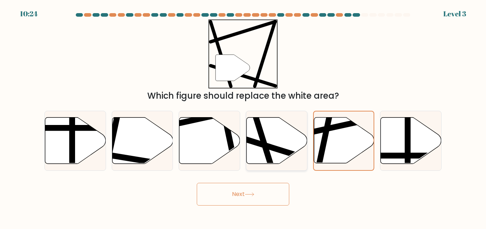
click at [243, 117] on input "d." at bounding box center [243, 116] width 0 height 2
radio input "true"
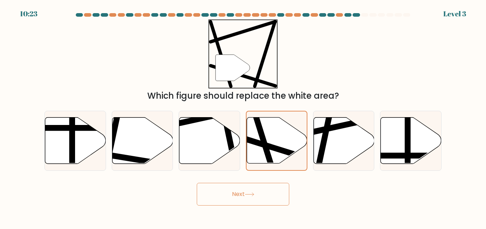
click at [264, 195] on button "Next" at bounding box center [243, 194] width 92 height 23
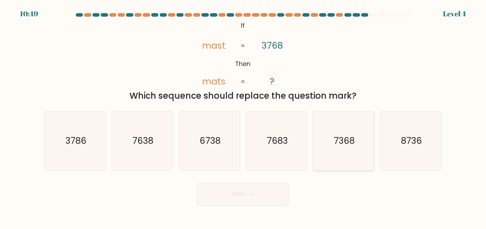
click at [355, 142] on icon "7368" at bounding box center [342, 140] width 59 height 59
click at [243, 117] on input "e. 7368" at bounding box center [243, 116] width 0 height 2
radio input "true"
click at [261, 189] on button "Next" at bounding box center [243, 194] width 92 height 23
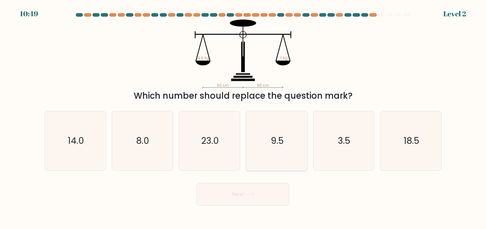
click at [260, 149] on icon "9.5" at bounding box center [276, 140] width 59 height 59
click at [243, 117] on input "d. 9.5" at bounding box center [243, 116] width 0 height 2
radio input "true"
click at [260, 195] on button "Next" at bounding box center [243, 194] width 92 height 23
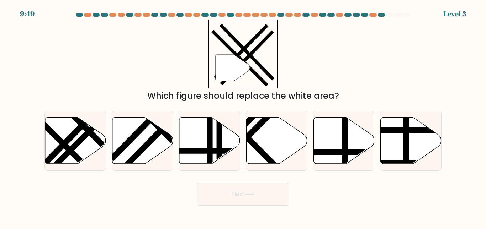
click at [205, 14] on div at bounding box center [204, 15] width 7 height 4
click at [195, 14] on div at bounding box center [196, 15] width 7 height 4
click at [210, 142] on line at bounding box center [210, 116] width 0 height 122
click at [243, 117] on input "c." at bounding box center [243, 116] width 0 height 2
radio input "true"
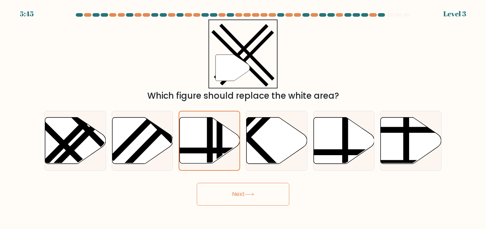
click at [230, 199] on button "Next" at bounding box center [243, 194] width 92 height 23
click at [247, 198] on button "Next" at bounding box center [243, 194] width 92 height 23
click at [291, 141] on icon at bounding box center [276, 140] width 61 height 47
click at [243, 117] on input "d." at bounding box center [243, 116] width 0 height 2
radio input "true"
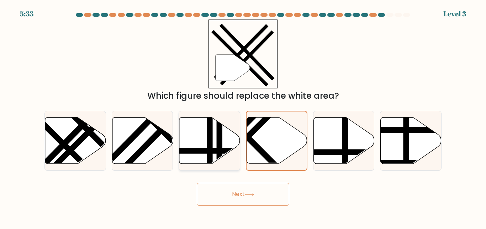
click at [224, 141] on icon at bounding box center [209, 140] width 61 height 47
click at [243, 117] on input "c." at bounding box center [243, 116] width 0 height 2
radio input "true"
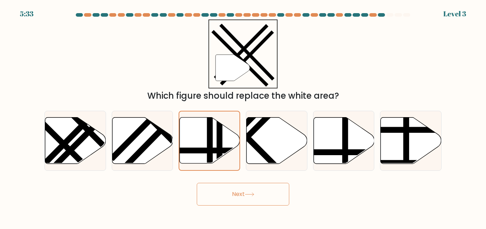
click at [257, 205] on button "Next" at bounding box center [243, 194] width 92 height 23
click at [206, 133] on icon at bounding box center [209, 140] width 61 height 47
click at [243, 117] on input "c." at bounding box center [243, 116] width 0 height 2
radio input "true"
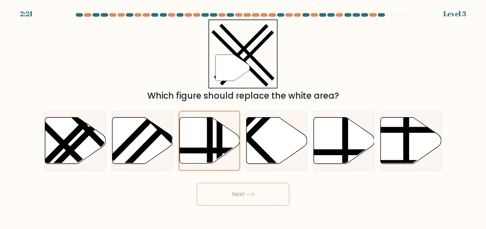
click at [239, 191] on button "Next" at bounding box center [243, 194] width 92 height 23
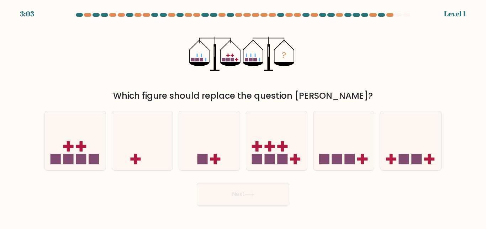
click at [311, 77] on div "? Which figure should replace the question mark?" at bounding box center [242, 61] width 405 height 83
click at [206, 129] on icon at bounding box center [209, 141] width 61 height 50
click at [243, 117] on input "c." at bounding box center [243, 116] width 0 height 2
radio input "true"
click at [278, 144] on icon at bounding box center [276, 141] width 61 height 50
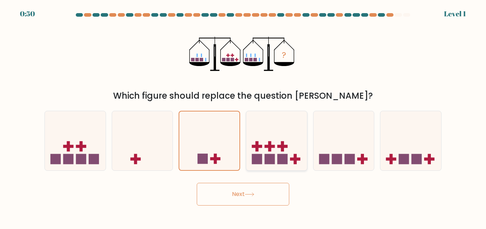
click at [243, 117] on input "d." at bounding box center [243, 116] width 0 height 2
radio input "true"
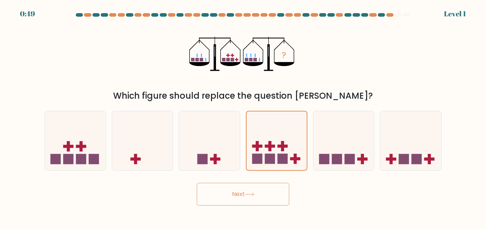
click at [265, 186] on button "Next" at bounding box center [243, 194] width 92 height 23
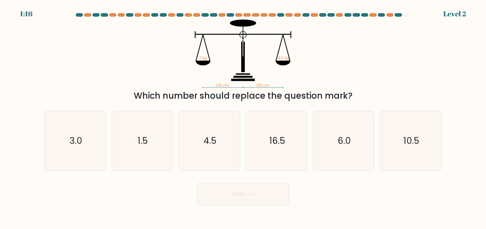
click at [254, 65] on icon "135 cm 135 cm ? kg 4.5 kg" at bounding box center [242, 54] width 213 height 69
click at [393, 141] on icon "10.5" at bounding box center [410, 140] width 59 height 59
click at [243, 117] on input "f. 10.5" at bounding box center [243, 116] width 0 height 2
radio input "true"
click at [262, 197] on button "Next" at bounding box center [243, 194] width 92 height 23
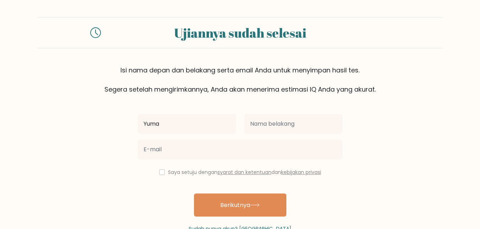
type input "Yuma"
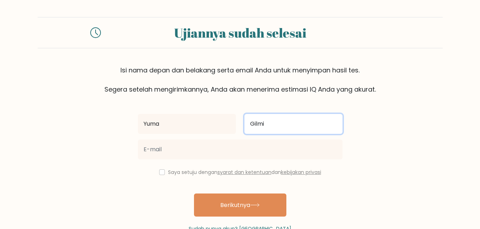
type input "Gilmi"
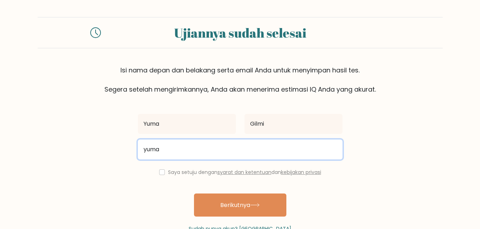
type input "yumami135@gmail.com"
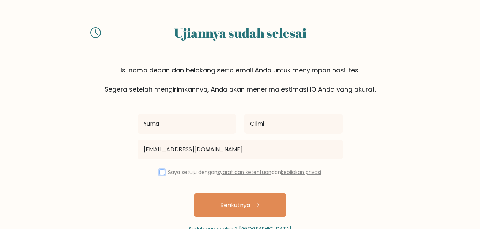
click at [159, 173] on input "checkbox" at bounding box center [162, 173] width 6 height 6
checkbox input "true"
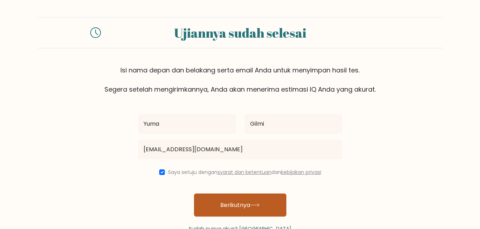
click at [223, 199] on button "Berikutnya" at bounding box center [240, 205] width 92 height 23
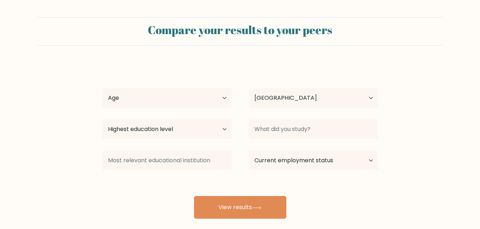
select select "ID"
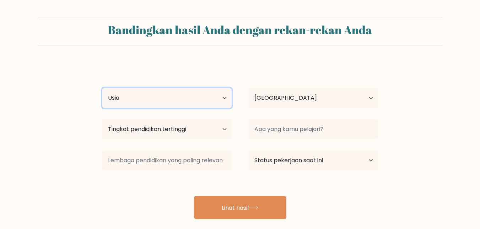
click at [210, 101] on select "Usia Di bawah 18 tahun 18-24 tahun 25-34 tahun 35-44 tahun 45-54 tahun 55-64 ta…" at bounding box center [166, 98] width 129 height 20
select select "25_34"
click at [102, 88] on select "Usia Di bawah 18 tahun 18-24 tahun 25-34 tahun 35-44 tahun 45-54 tahun 55-64 ta…" at bounding box center [166, 98] width 129 height 20
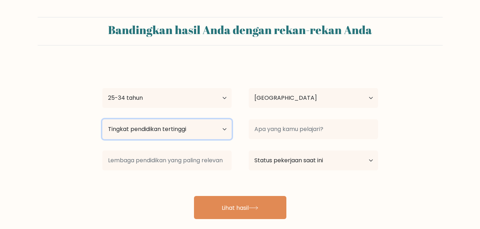
click at [196, 131] on select "Tingkat pendidikan tertinggi Tidak bersekolah Utama [GEOGRAPHIC_DATA] Spesifik …" at bounding box center [166, 129] width 129 height 20
select select "bachelors_degree"
click at [102, 119] on select "Tingkat pendidikan tertinggi Tidak bersekolah Utama [GEOGRAPHIC_DATA] Spesifik …" at bounding box center [166, 129] width 129 height 20
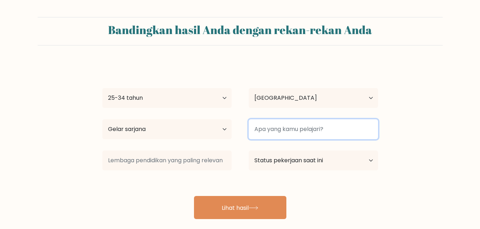
click at [285, 133] on input at bounding box center [313, 129] width 129 height 20
click at [297, 128] on input at bounding box center [313, 129] width 129 height 20
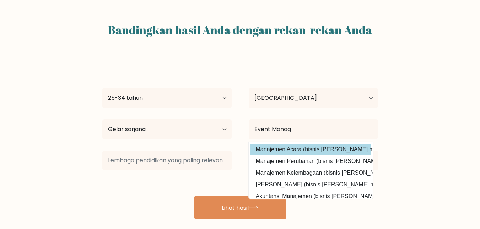
click at [315, 153] on option "Manajemen Acara (bisnis dan manajemen)" at bounding box center [311, 149] width 121 height 11
type input "Event Management"
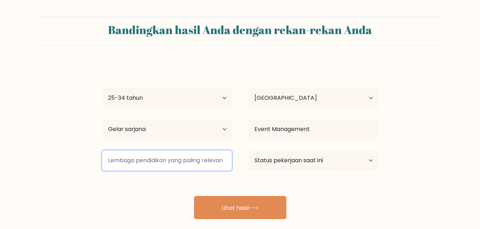
click at [172, 168] on input at bounding box center [166, 161] width 129 height 20
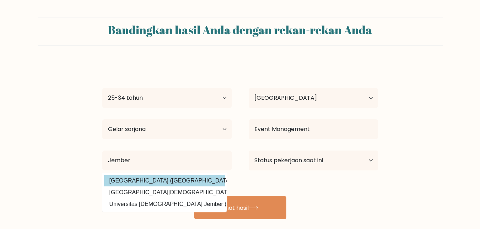
click at [171, 180] on option "Universitas Jember (Indonesia)" at bounding box center [164, 180] width 121 height 11
type input "[GEOGRAPHIC_DATA]"
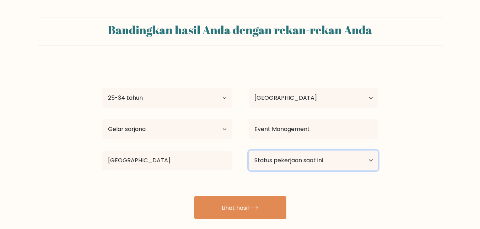
click at [326, 160] on select "Status pekerjaan saat ini Bekerja Murid Pensiun Lainnya / lebih suka tidak menj…" at bounding box center [313, 161] width 129 height 20
select select "other"
click at [249, 151] on select "Status pekerjaan saat ini Bekerja Murid Pensiun Lainnya / lebih suka tidak menj…" at bounding box center [313, 161] width 129 height 20
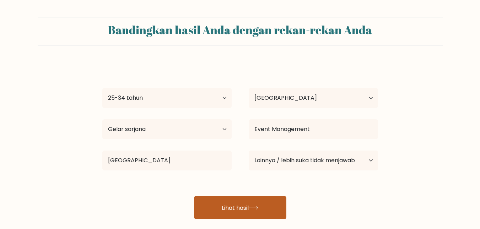
click at [257, 207] on icon at bounding box center [254, 208] width 10 height 4
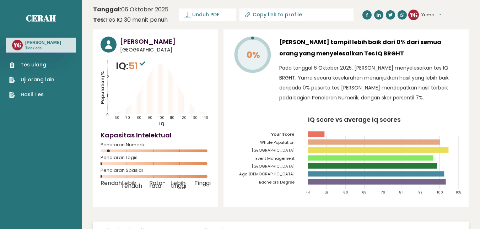
click at [145, 61] on icon at bounding box center [143, 63] width 6 height 4
click at [199, 14] on font "Unduh PDF" at bounding box center [205, 14] width 27 height 7
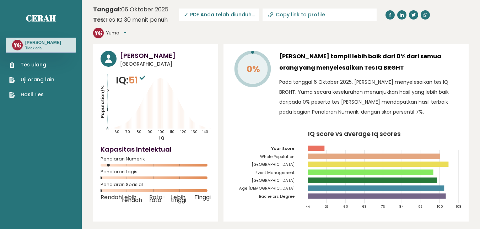
click at [32, 68] on font "Tes ulang" at bounding box center [34, 64] width 26 height 7
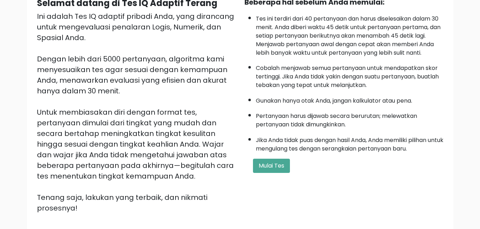
scroll to position [6, 0]
